Goal: Transaction & Acquisition: Purchase product/service

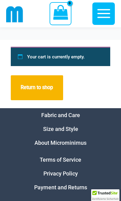
scroll to position [36, 0]
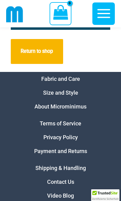
click at [27, 49] on link "Return to shop" at bounding box center [37, 51] width 52 height 25
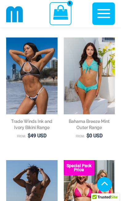
scroll to position [232, 0]
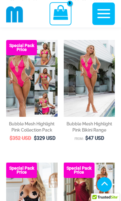
scroll to position [428, 0]
click at [30, 124] on h2 "Bubble Mesh Highlight Pink Collection Pack" at bounding box center [31, 127] width 51 height 12
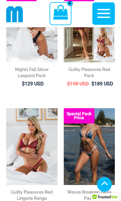
scroll to position [605, 0]
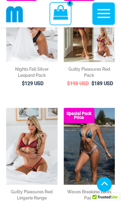
click at [28, 68] on h2 "Nights Fall Silver Leopard Pack" at bounding box center [31, 72] width 51 height 12
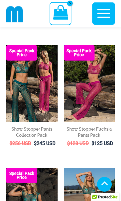
scroll to position [1040, 0]
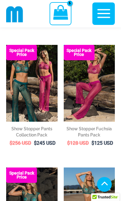
click at [85, 127] on h2 "Show Stopper Fuchsia Pants Pack" at bounding box center [89, 132] width 51 height 12
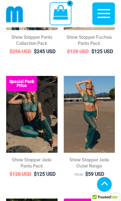
scroll to position [1127, 0]
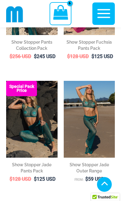
click at [39, 162] on h2 "Show Stopper Jade Pants Pack" at bounding box center [31, 168] width 51 height 12
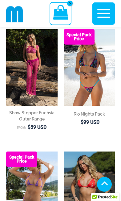
scroll to position [1301, 0]
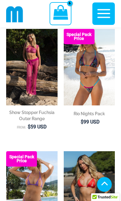
click at [64, 29] on img at bounding box center [64, 29] width 0 height 0
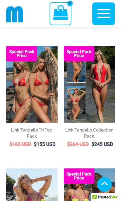
scroll to position [1519, 0]
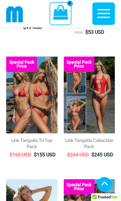
click at [36, 138] on h2 "Link Tangello Tri Top Pack" at bounding box center [31, 144] width 51 height 12
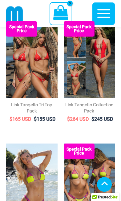
scroll to position [1663, 0]
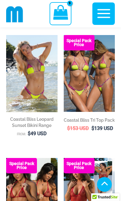
click at [91, 118] on h2 "Coastal Bliss Tri Top Pack" at bounding box center [89, 120] width 51 height 6
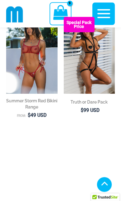
scroll to position [1927, 0]
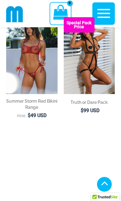
click at [95, 100] on h2 "Truth or Dare Pack" at bounding box center [89, 102] width 51 height 6
click at [96, 99] on h2 "Truth or Dare Pack" at bounding box center [89, 102] width 51 height 6
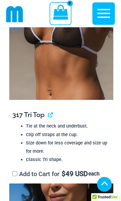
scroll to position [631, 0]
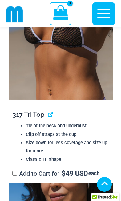
click at [13, 176] on label "Add to Cart for $ 49 USD each" at bounding box center [55, 173] width 87 height 7
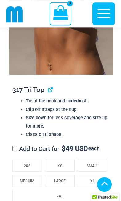
scroll to position [690, 0]
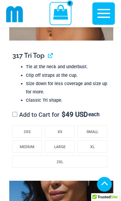
click at [32, 129] on li "2XS" at bounding box center [27, 132] width 30 height 12
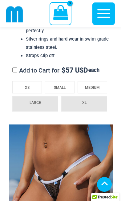
scroll to position [1075, 0]
click at [102, 87] on li "MEDIUM" at bounding box center [93, 87] width 30 height 12
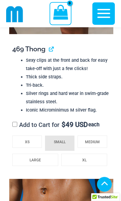
scroll to position [1373, 0]
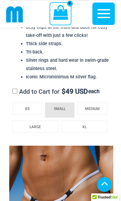
click at [99, 107] on span "MEDIUM" at bounding box center [92, 109] width 15 height 4
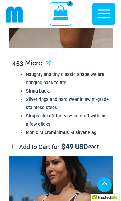
scroll to position [1646, 0]
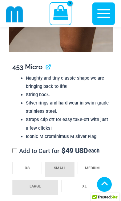
click at [94, 166] on span "MEDIUM" at bounding box center [92, 168] width 15 height 4
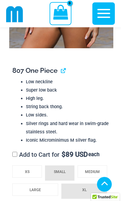
scroll to position [1978, 0]
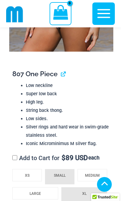
click at [44, 193] on li "LARGE" at bounding box center [35, 193] width 46 height 12
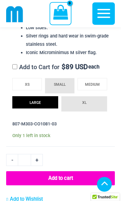
click at [82, 171] on button "Add to cart" at bounding box center [60, 178] width 109 height 14
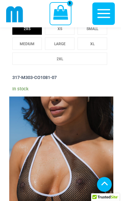
scroll to position [28, 0]
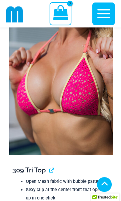
scroll to position [722, 0]
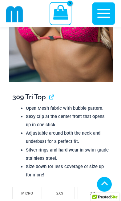
click at [30, 191] on span "MICRO" at bounding box center [27, 193] width 12 height 4
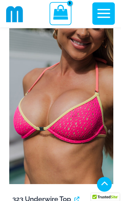
scroll to position [1051, 0]
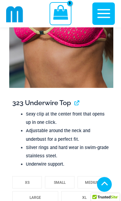
click at [49, 191] on li "LARGE" at bounding box center [35, 197] width 46 height 12
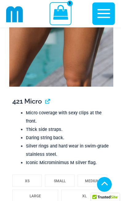
scroll to position [1368, 0]
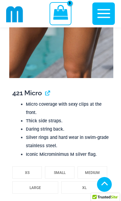
click at [94, 171] on span "MEDIUM" at bounding box center [92, 173] width 15 height 4
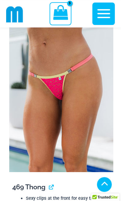
scroll to position [1633, 0]
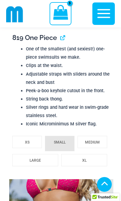
click at [106, 136] on li "MEDIUM" at bounding box center [93, 142] width 30 height 12
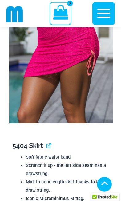
scroll to position [2306, 0]
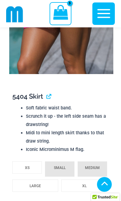
click at [45, 180] on li "LARGE" at bounding box center [35, 186] width 46 height 12
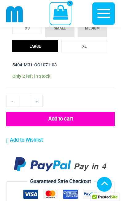
click at [78, 112] on button "Add to cart" at bounding box center [60, 119] width 109 height 14
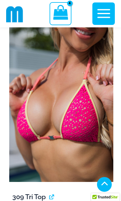
scroll to position [28, 0]
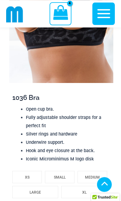
scroll to position [662, 0]
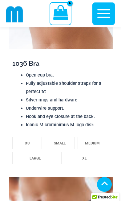
click at [45, 157] on li "LARGE" at bounding box center [35, 158] width 46 height 12
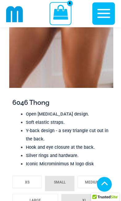
click at [95, 177] on li "MEDIUM" at bounding box center [93, 182] width 30 height 12
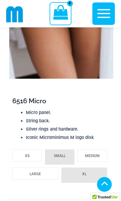
scroll to position [1277, 0]
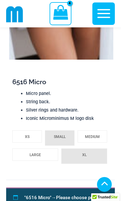
click at [50, 150] on li "LARGE" at bounding box center [35, 155] width 46 height 12
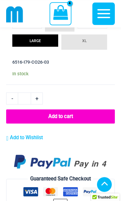
click at [85, 119] on button "Add to cart" at bounding box center [60, 117] width 109 height 14
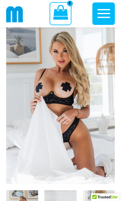
scroll to position [32, 0]
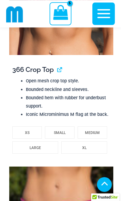
scroll to position [578, 0]
click at [89, 135] on li "MEDIUM" at bounding box center [93, 132] width 30 height 12
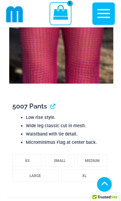
click at [93, 160] on span "MEDIUM" at bounding box center [92, 161] width 15 height 4
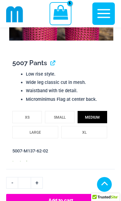
scroll to position [962, 0]
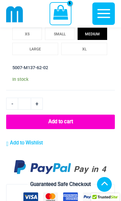
click at [86, 118] on button "Add to cart" at bounding box center [60, 122] width 109 height 14
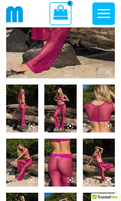
scroll to position [28, 0]
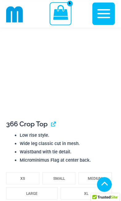
scroll to position [544, 0]
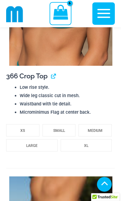
click at [44, 147] on li "LARGE" at bounding box center [31, 145] width 51 height 12
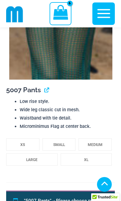
click at [44, 158] on li "LARGE" at bounding box center [31, 159] width 51 height 12
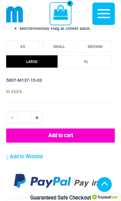
click at [76, 139] on button "Add to cart" at bounding box center [60, 136] width 109 height 14
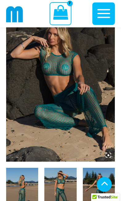
scroll to position [28, 0]
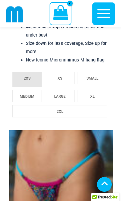
scroll to position [639, 0]
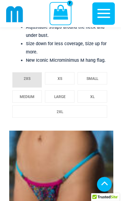
click at [66, 98] on li "LARGE" at bounding box center [60, 96] width 30 height 12
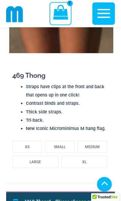
scroll to position [896, 0]
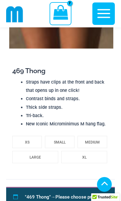
click at [53, 153] on li "LARGE" at bounding box center [35, 157] width 46 height 12
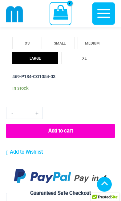
click at [85, 129] on button "Add to cart" at bounding box center [60, 131] width 109 height 14
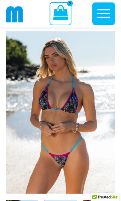
scroll to position [28, 0]
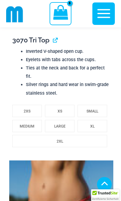
scroll to position [644, 0]
click at [33, 108] on li "2XS" at bounding box center [27, 111] width 30 height 12
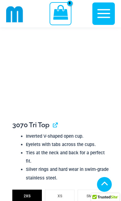
scroll to position [582, 0]
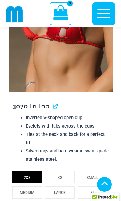
click at [67, 187] on li "LARGE" at bounding box center [60, 192] width 30 height 12
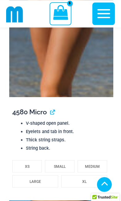
scroll to position [927, 0]
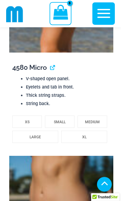
click at [45, 136] on li "LARGE" at bounding box center [35, 137] width 46 height 12
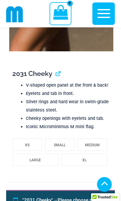
scroll to position [1276, 0]
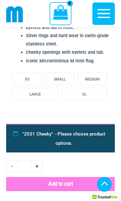
click at [99, 74] on li "MEDIUM" at bounding box center [93, 79] width 30 height 12
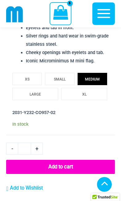
click at [80, 163] on button "Add to cart" at bounding box center [60, 167] width 109 height 14
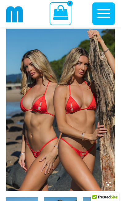
scroll to position [32, 0]
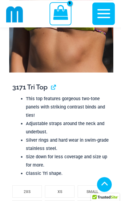
scroll to position [619, 0]
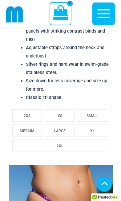
click at [31, 131] on span "MEDIUM" at bounding box center [27, 131] width 15 height 4
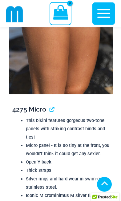
scroll to position [897, 0]
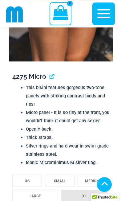
click at [92, 183] on li "MEDIUM" at bounding box center [93, 181] width 30 height 12
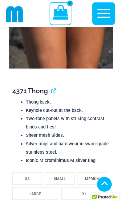
scroll to position [1284, 0]
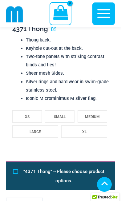
click at [100, 112] on li "MEDIUM" at bounding box center [93, 116] width 30 height 12
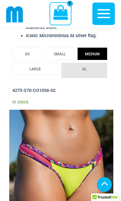
scroll to position [1024, 0]
